Goal: Transaction & Acquisition: Purchase product/service

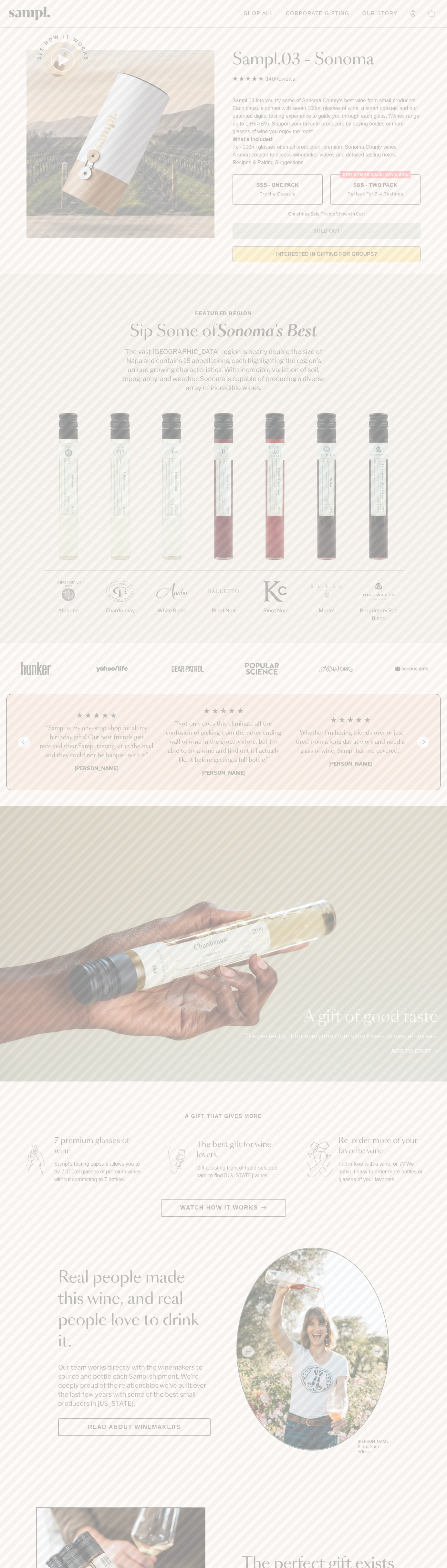
click at [375, 186] on span "$88 - Two Pack" at bounding box center [375, 185] width 44 height 7
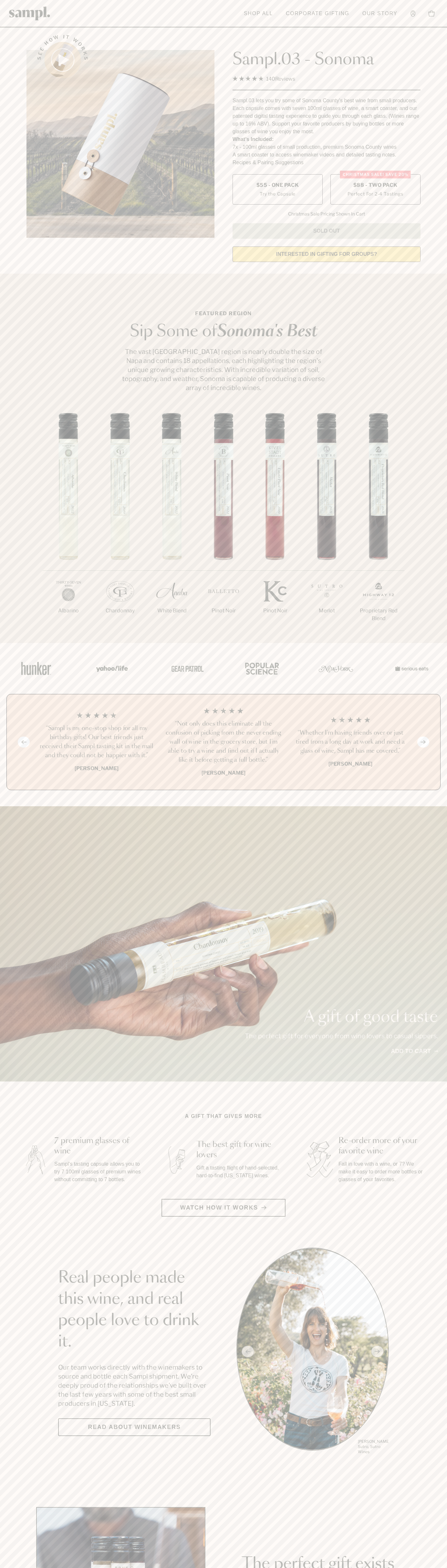
click at [224, 743] on h3 "“Not only does this eliminate all the confusion of picking from the never endin…" at bounding box center [223, 742] width 116 height 45
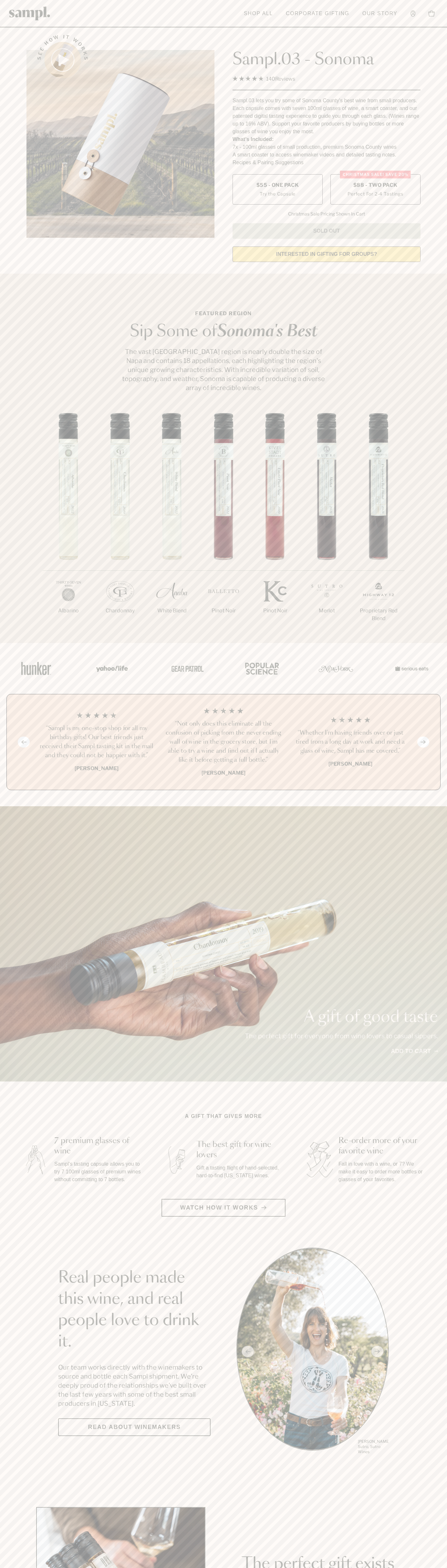
click at [350, 10] on link "Corporate Gifting" at bounding box center [317, 13] width 70 height 14
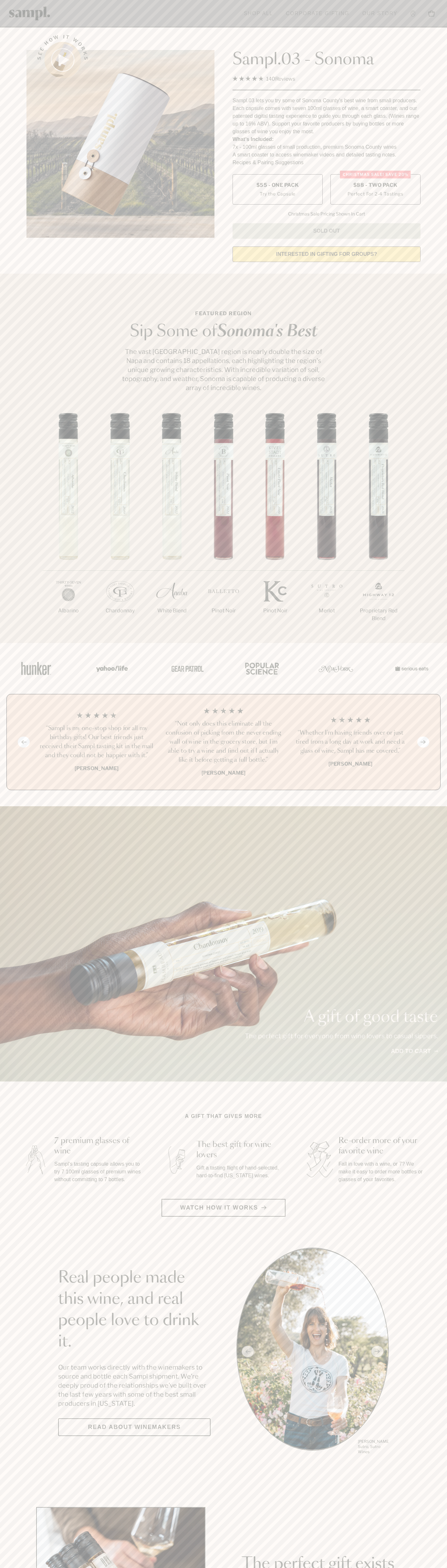
click at [434, 1326] on section "Real people made this wine, and real people love to drink it. Our team works di…" at bounding box center [224, 1351] width 447 height 208
click at [112, 1567] on html "Skip to main content Toggle navigation menu Shop All Corporate Gifting Our Stor…" at bounding box center [224, 1513] width 447 height 3026
click at [24, 1567] on html "Skip to main content Toggle navigation menu Shop All Corporate Gifting Our Stor…" at bounding box center [224, 1513] width 447 height 3026
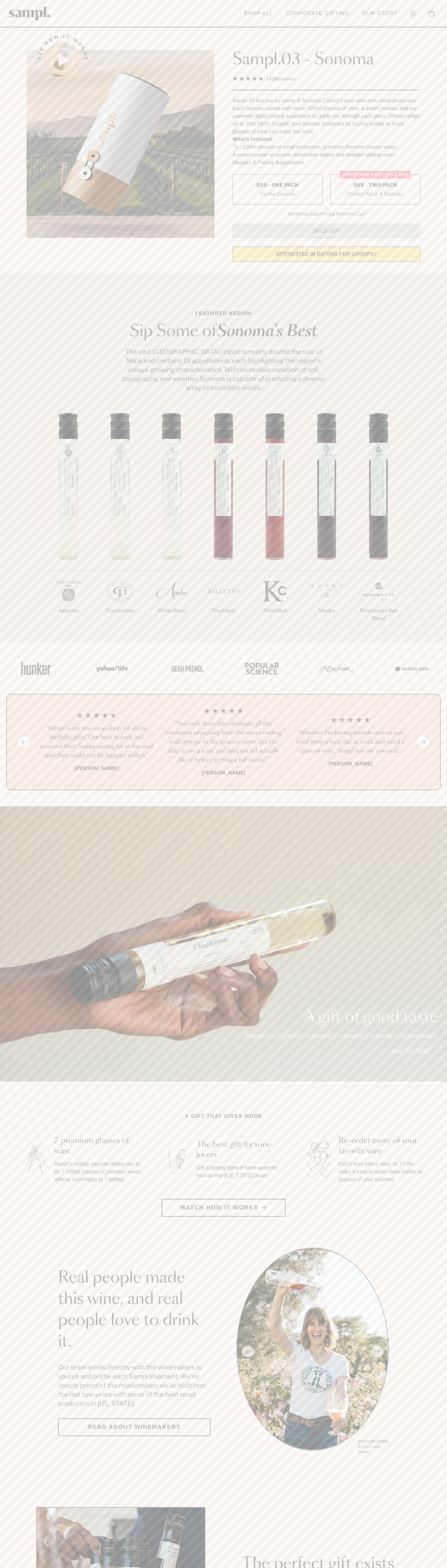
click at [375, 186] on span "$88 - Two Pack" at bounding box center [375, 185] width 44 height 7
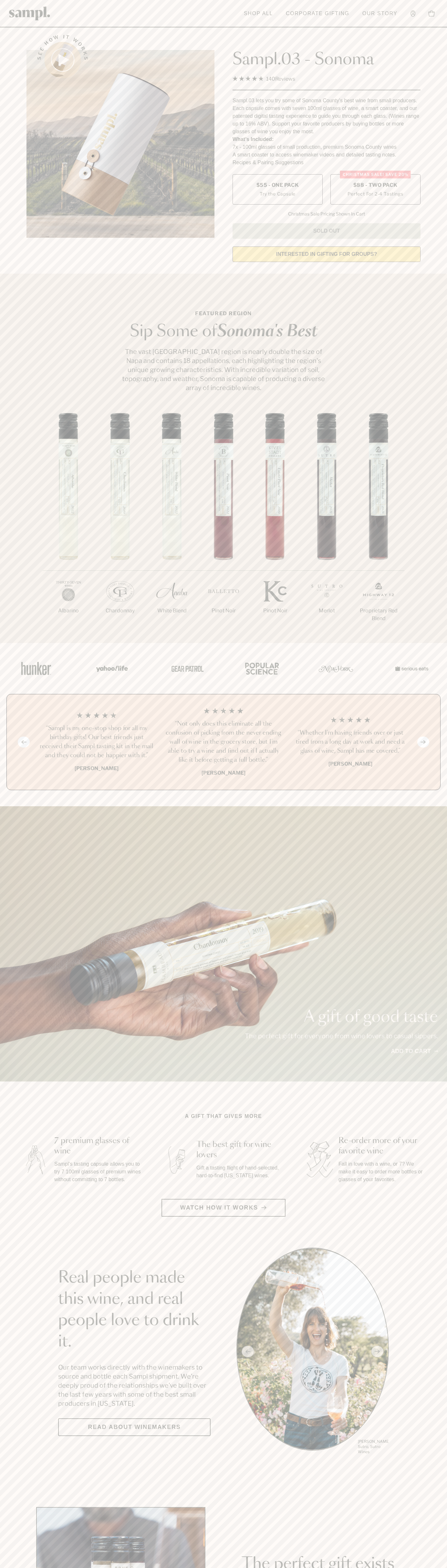
click at [224, 743] on h3 "“Not only does this eliminate all the confusion of picking from the never endin…" at bounding box center [223, 742] width 116 height 45
